Goal: Task Accomplishment & Management: Use online tool/utility

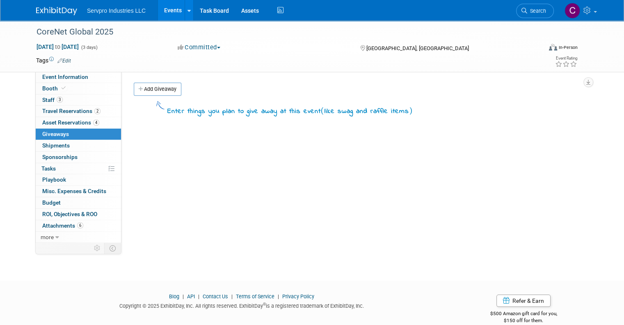
click at [167, 10] on link "Events" at bounding box center [173, 10] width 30 height 21
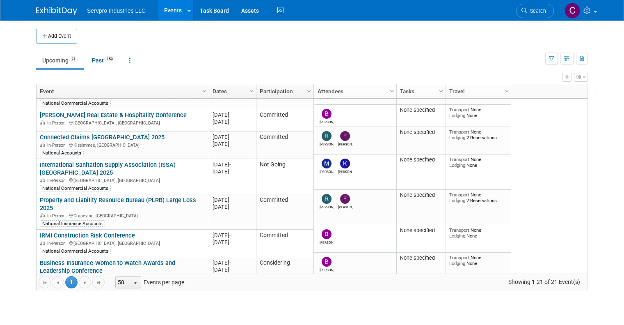
scroll to position [159, 0]
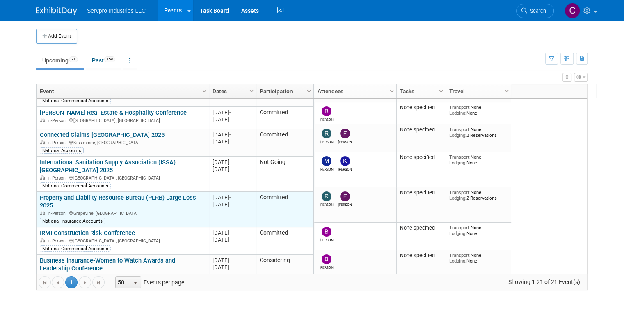
click at [149, 194] on link "Property and Liability Resource Bureau (PLRB) Large Loss 2025" at bounding box center [118, 201] width 156 height 15
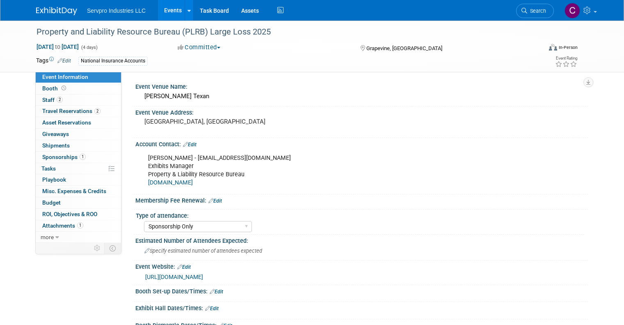
select select "Sponsorship Only"
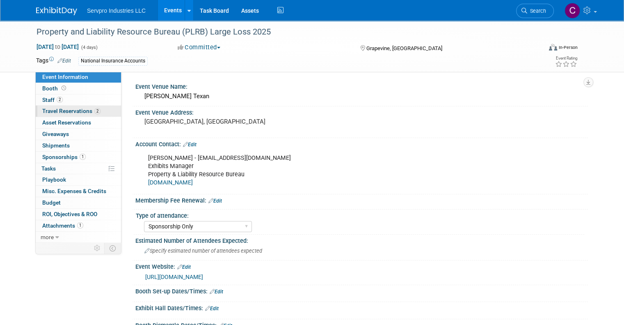
click at [63, 108] on span "Travel Reservations 2" at bounding box center [71, 111] width 58 height 7
